Goal: Use online tool/utility: Utilize a website feature to perform a specific function

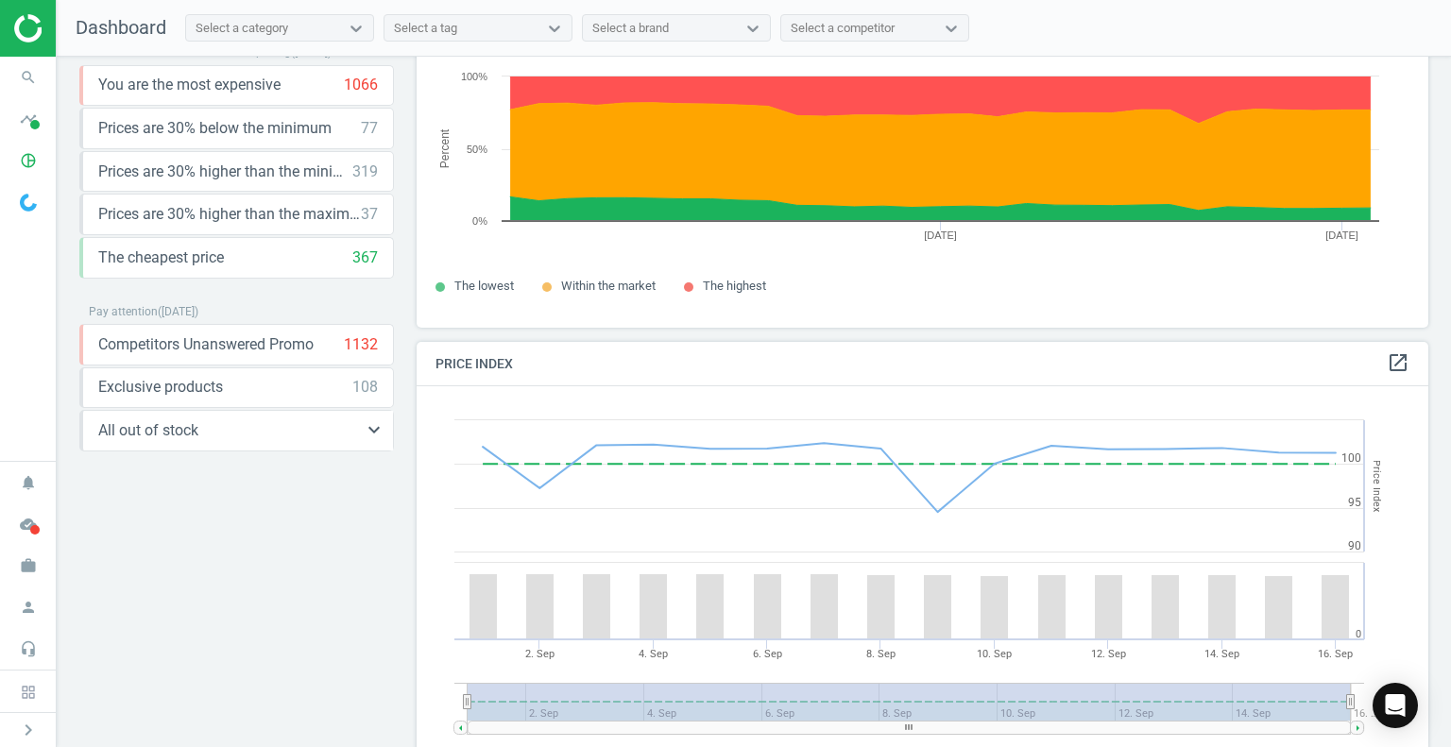
scroll to position [464, 1026]
click at [23, 156] on icon "pie_chart_outlined" at bounding box center [28, 161] width 36 height 36
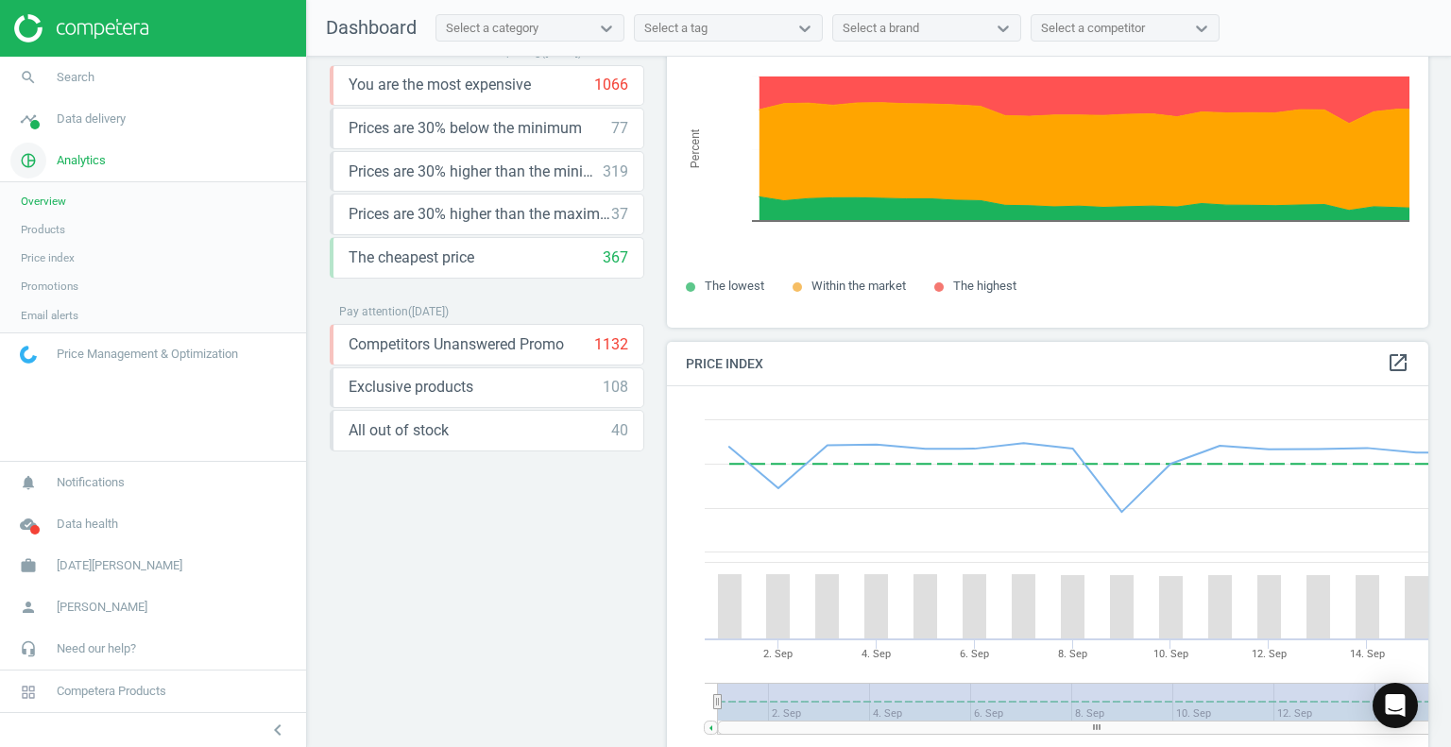
scroll to position [9, 9]
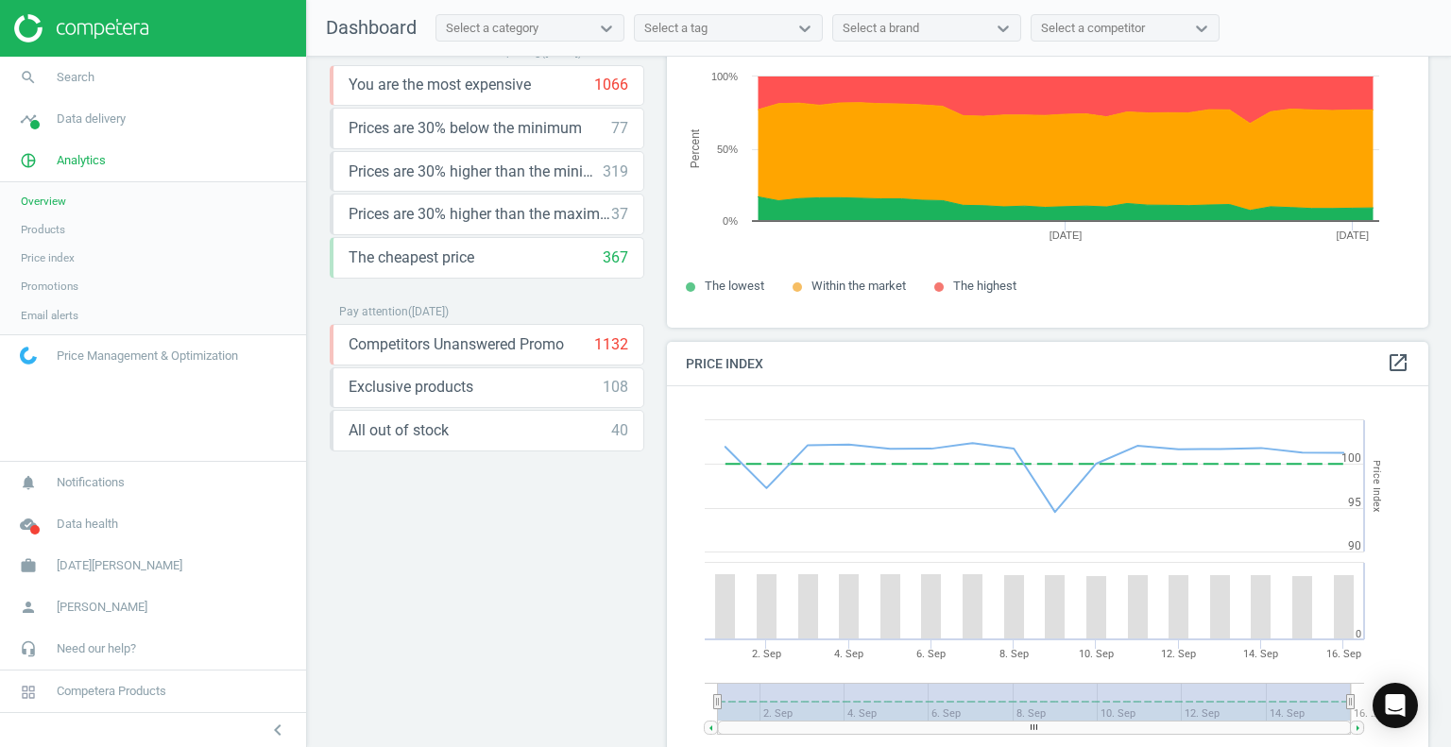
click at [60, 257] on span "Price index" at bounding box center [48, 257] width 54 height 15
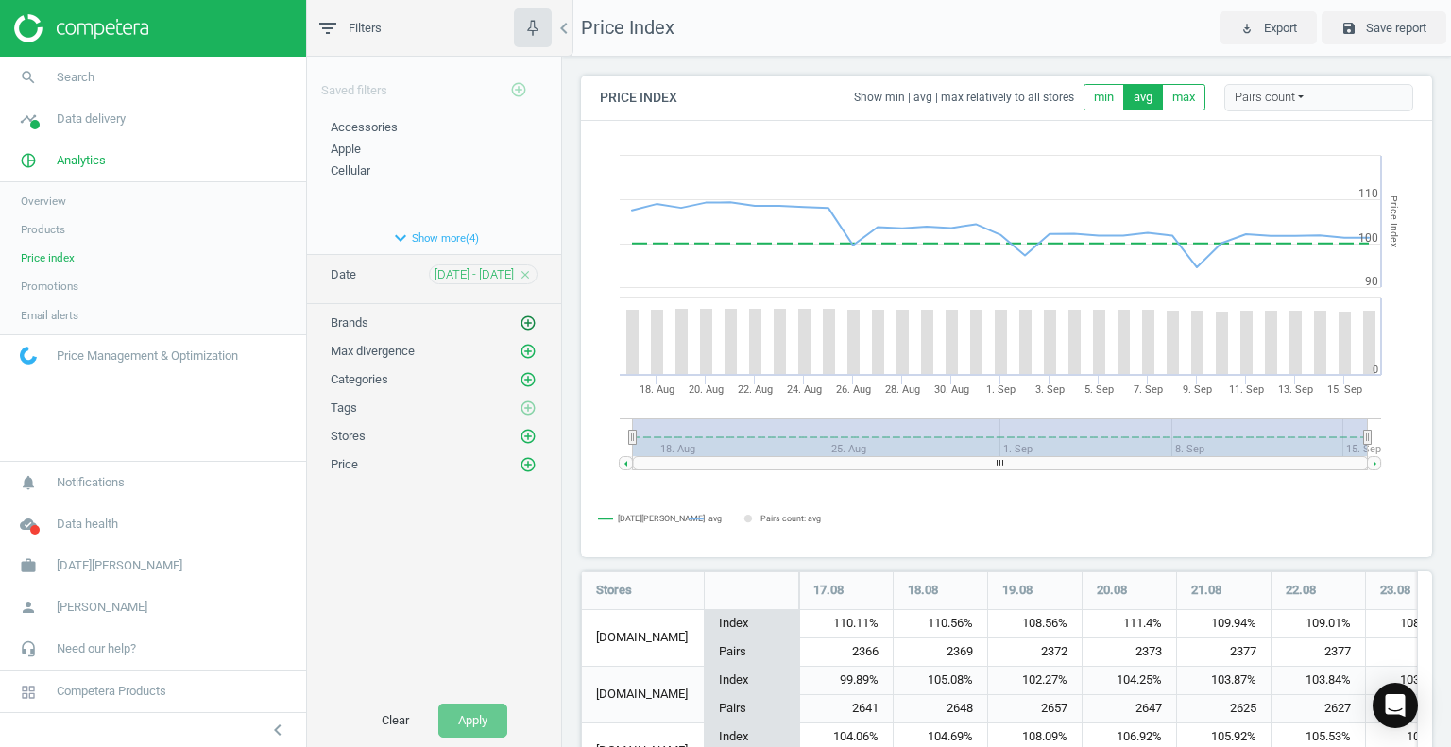
scroll to position [979, 866]
click at [529, 318] on icon "add_circle_outline" at bounding box center [528, 323] width 17 height 17
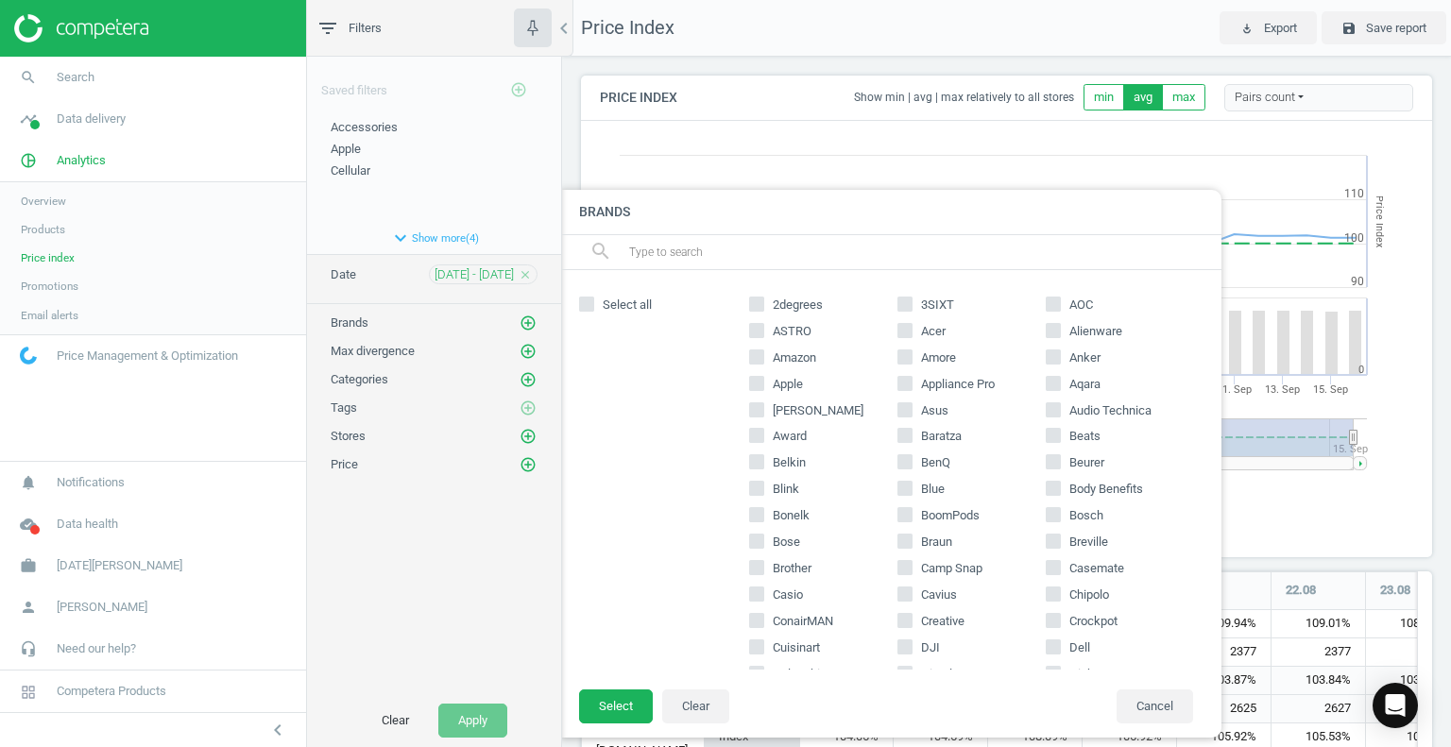
click at [715, 252] on input "text" at bounding box center [917, 252] width 580 height 30
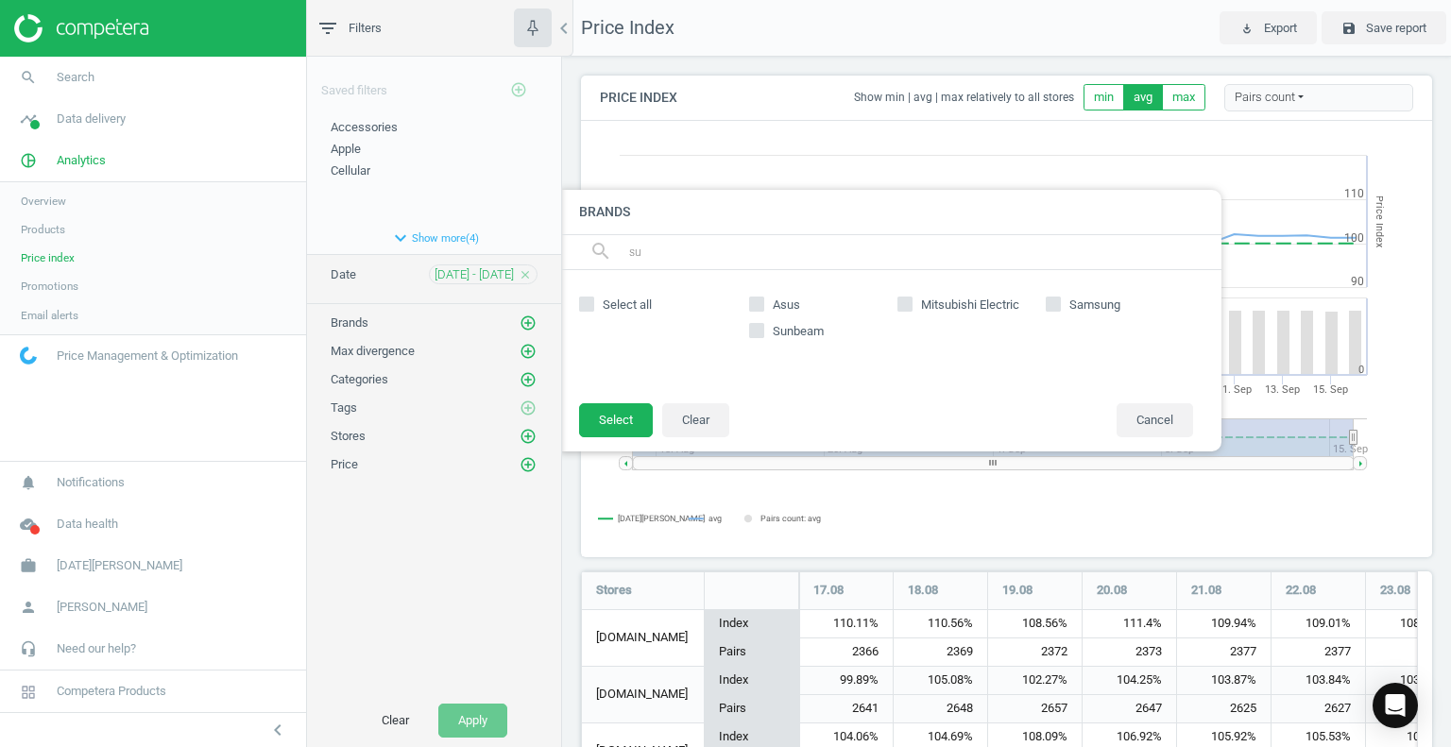
type input "s"
type input "micr"
click at [761, 302] on input "Microsoft" at bounding box center [757, 304] width 12 height 12
checkbox input "true"
click at [625, 424] on button "Select" at bounding box center [616, 420] width 74 height 34
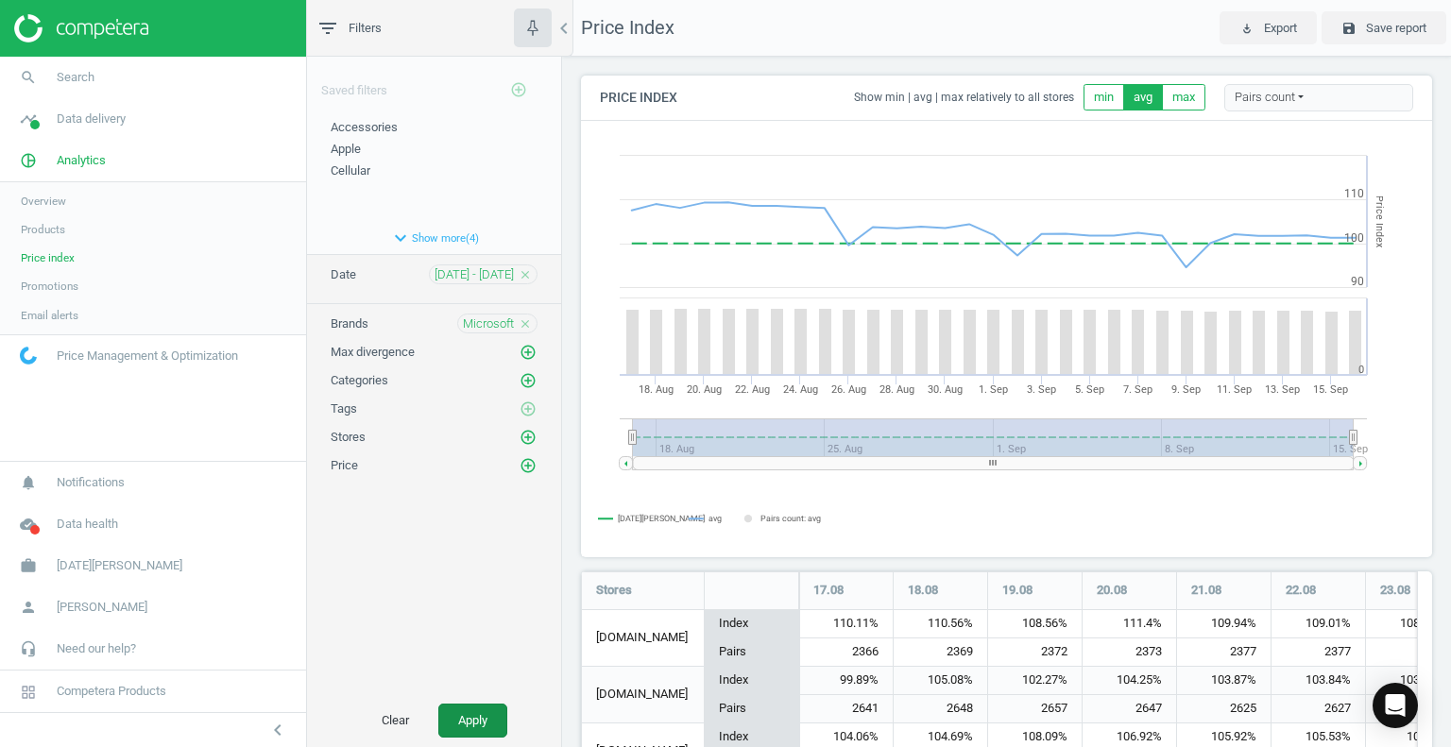
click at [466, 729] on button "Apply" at bounding box center [472, 721] width 69 height 34
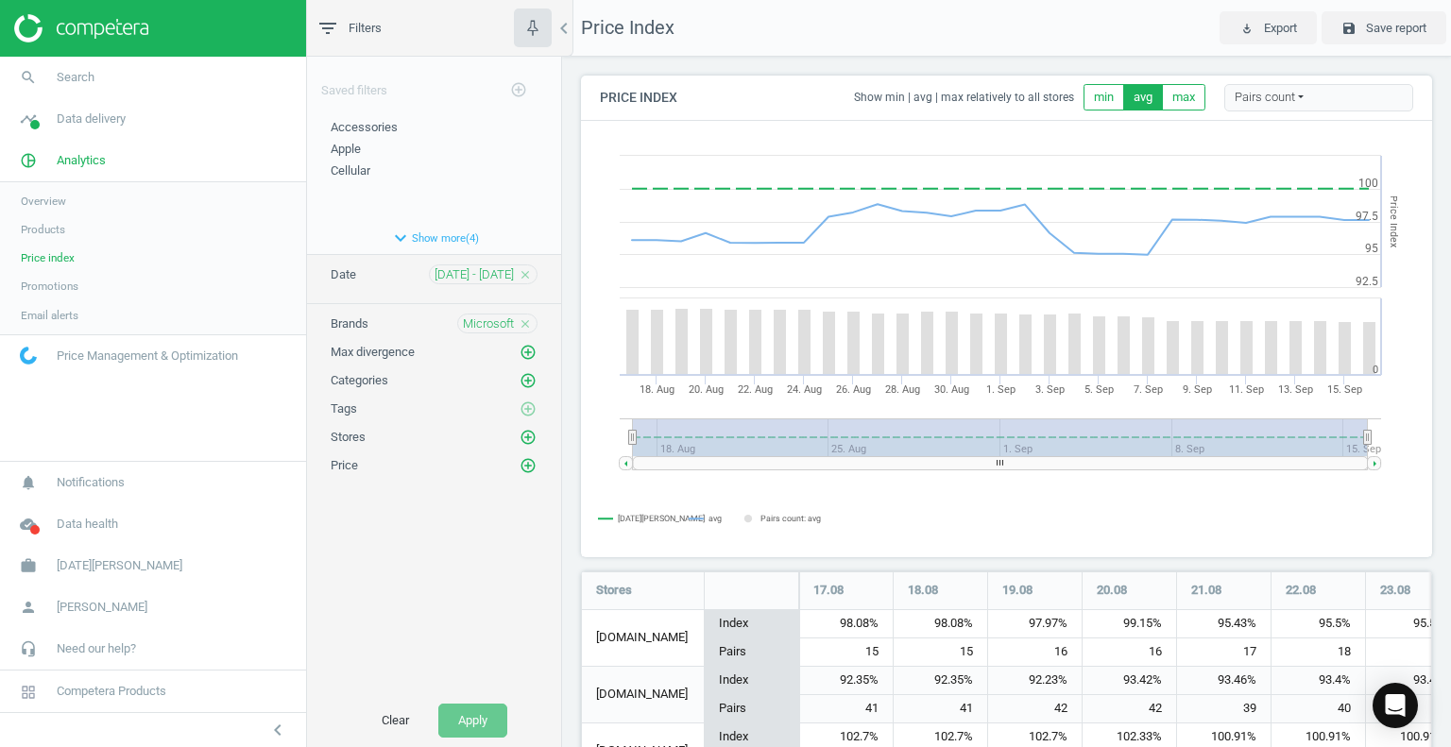
scroll to position [355, 866]
